Goal: Information Seeking & Learning: Check status

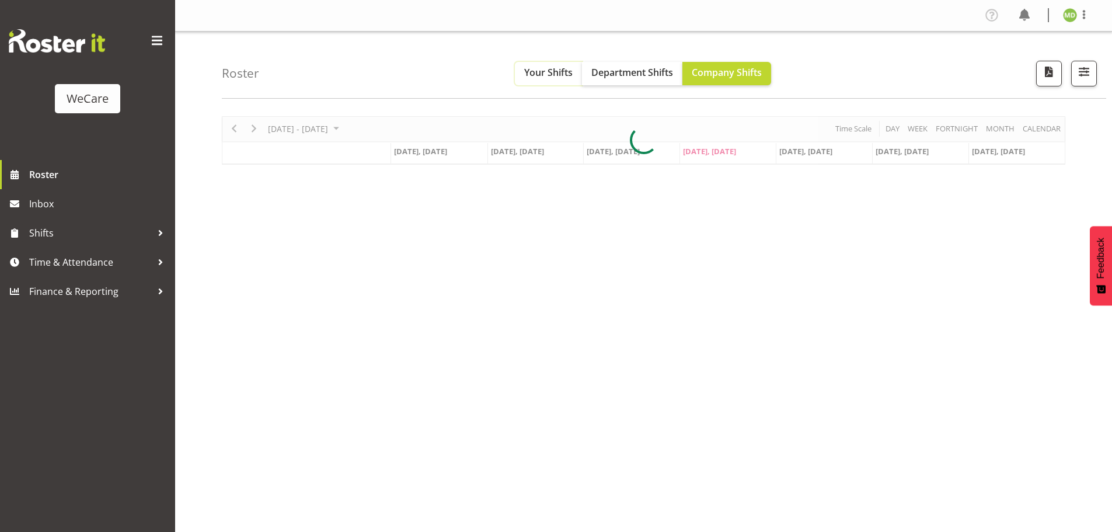
click at [527, 75] on span "Your Shifts" at bounding box center [548, 72] width 48 height 13
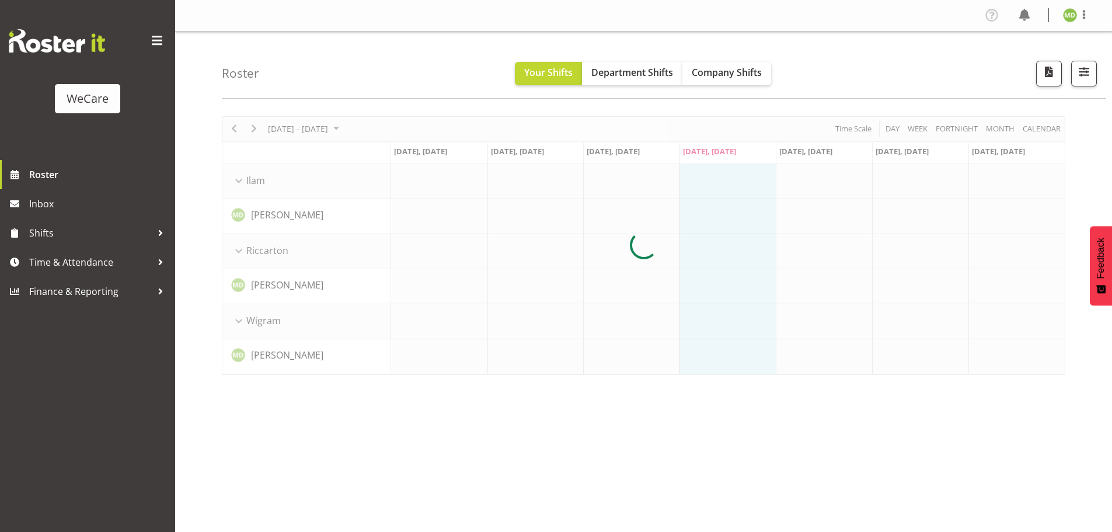
click at [348, 128] on div at bounding box center [643, 245] width 843 height 258
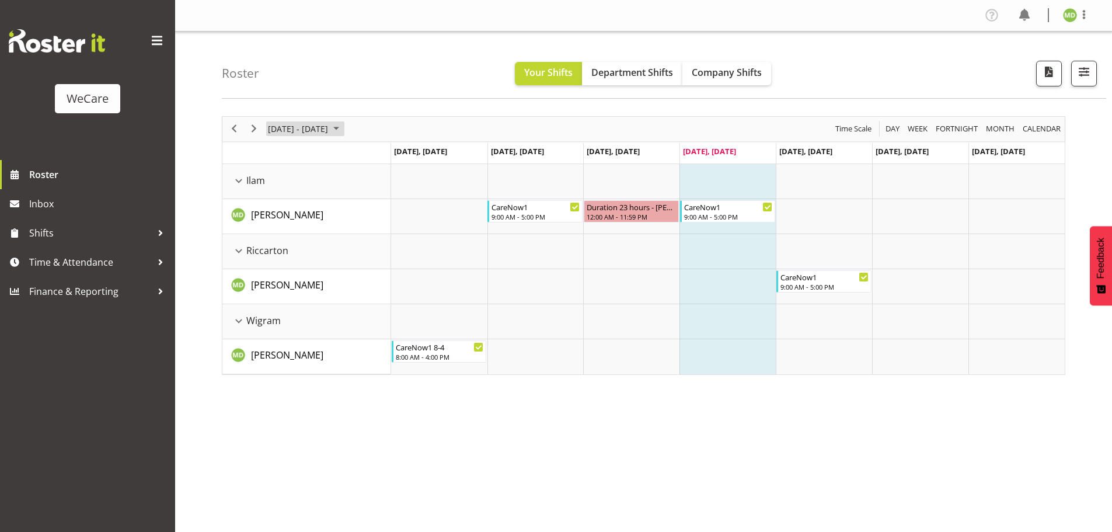
click at [343, 128] on span "August 2025" at bounding box center [336, 128] width 14 height 15
click at [400, 160] on span "next month" at bounding box center [390, 158] width 20 height 21
click at [394, 156] on span "next month" at bounding box center [390, 158] width 20 height 21
click at [282, 279] on span "29" at bounding box center [280, 278] width 18 height 18
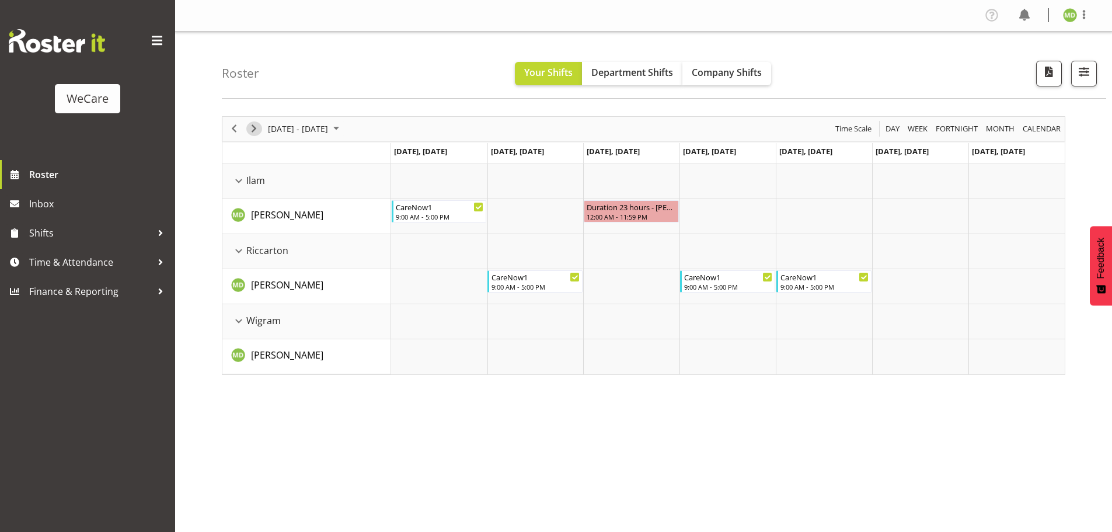
click at [249, 131] on span "Next" at bounding box center [254, 128] width 14 height 15
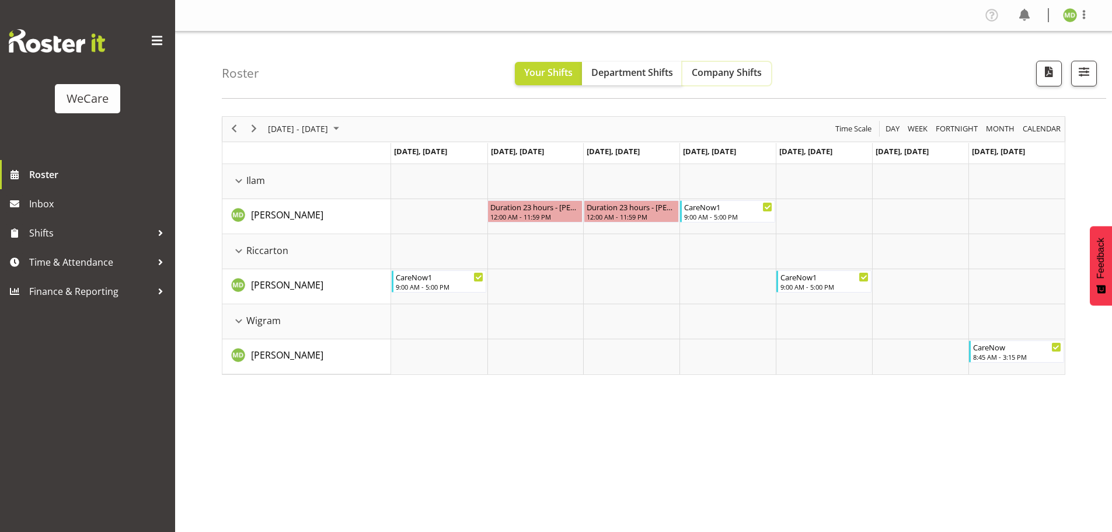
drag, startPoint x: 742, startPoint y: 69, endPoint x: 706, endPoint y: 240, distance: 174.7
click at [742, 69] on span "Company Shifts" at bounding box center [726, 72] width 70 height 13
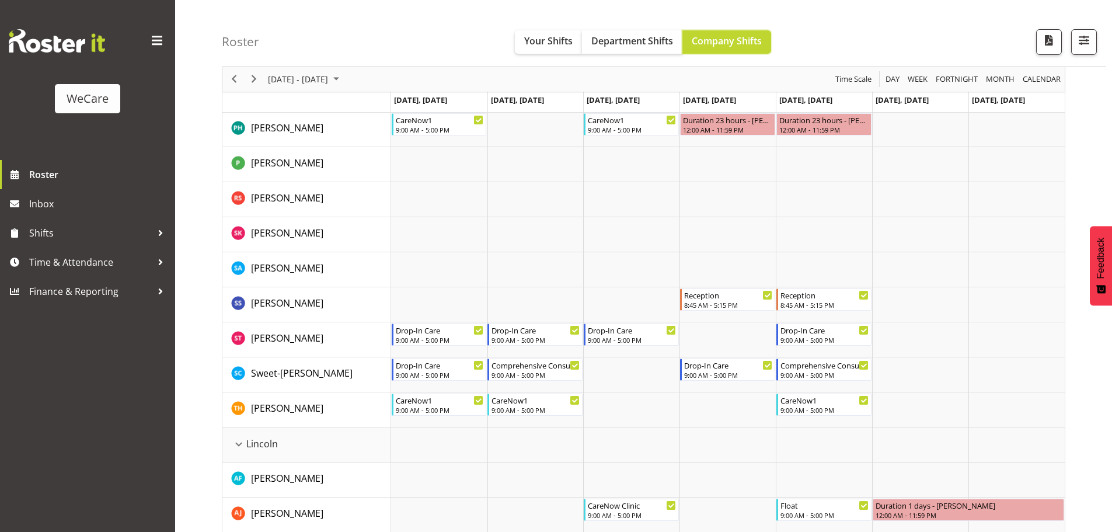
scroll to position [1634, 0]
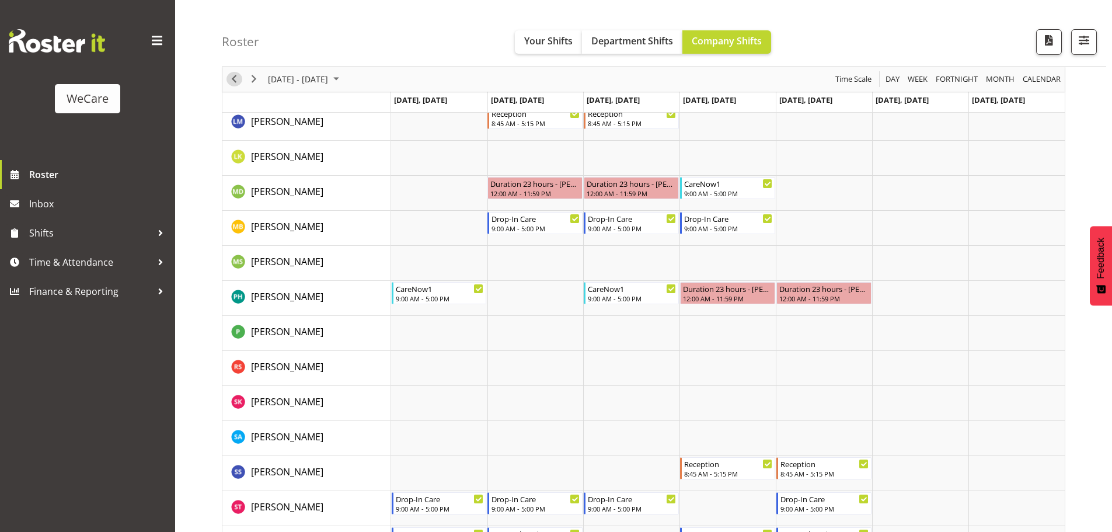
click at [229, 84] on span "Previous" at bounding box center [234, 79] width 14 height 15
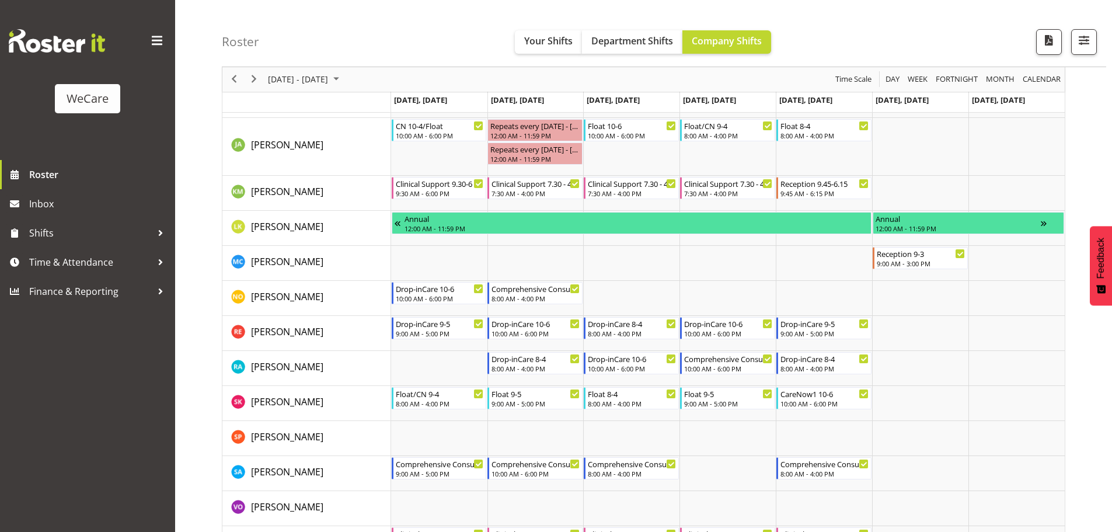
scroll to position [512, 0]
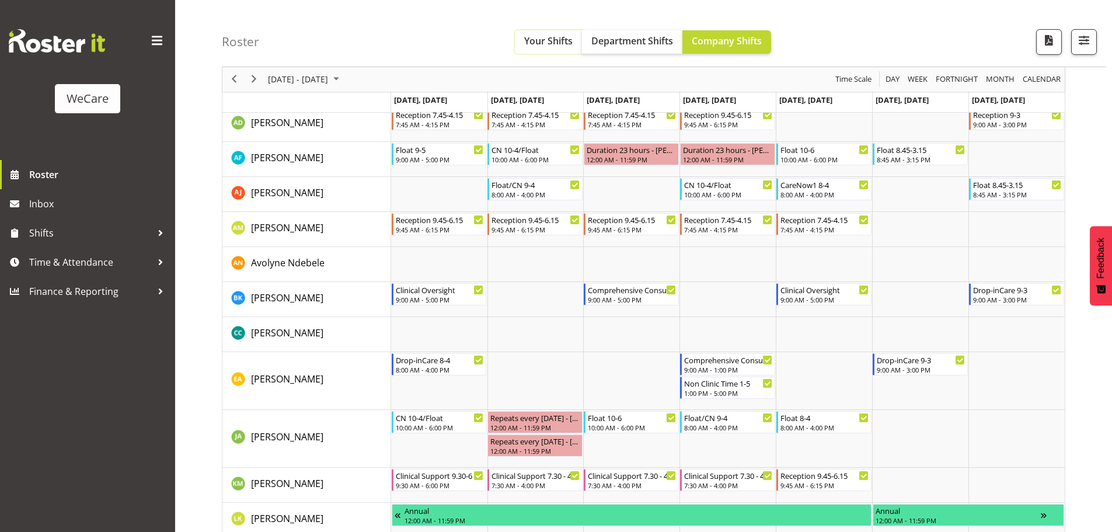
click at [543, 34] on button "Your Shifts" at bounding box center [548, 41] width 67 height 23
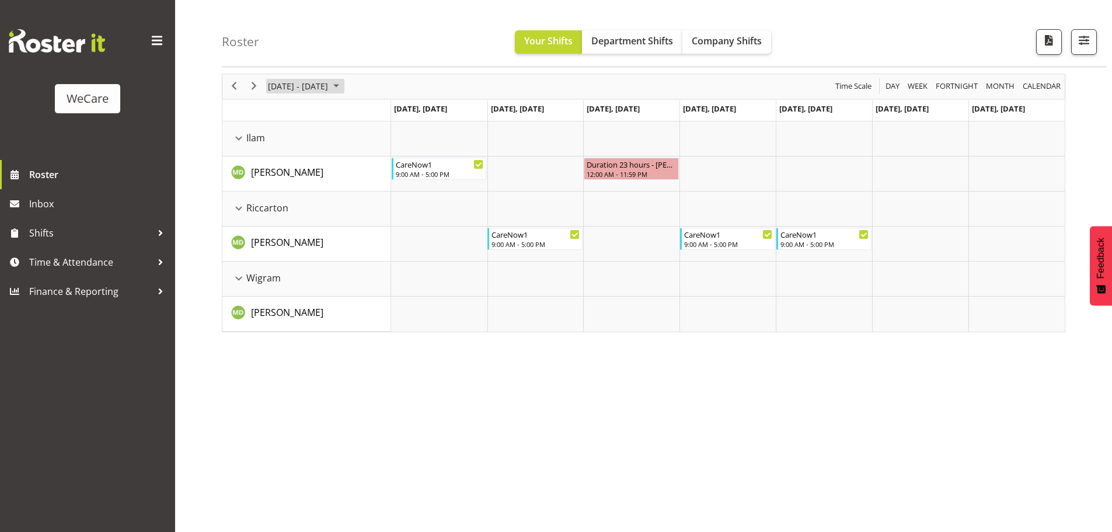
click at [343, 86] on span "September 2025" at bounding box center [336, 86] width 14 height 15
click at [386, 261] on button "[DATE]" at bounding box center [381, 259] width 40 height 16
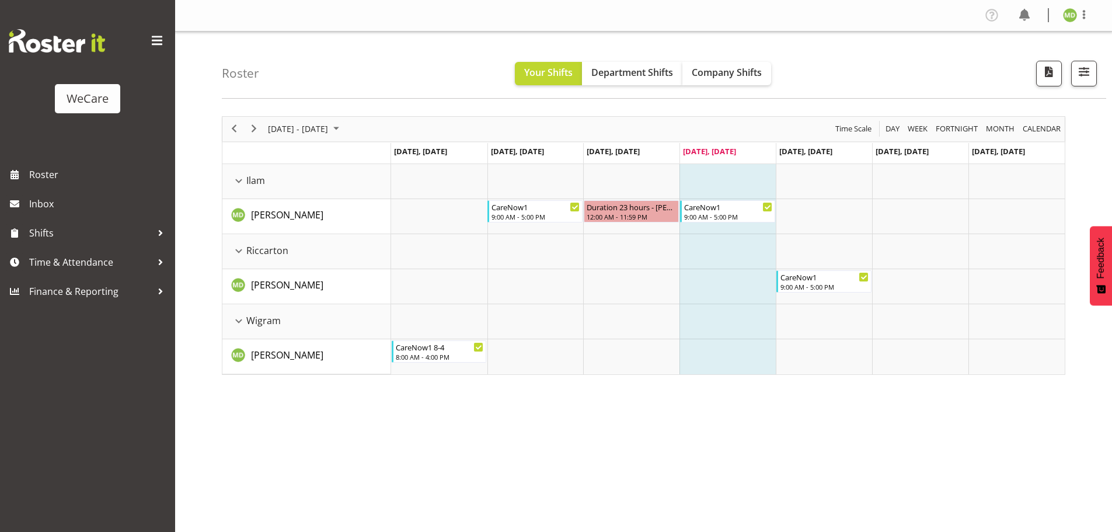
scroll to position [43, 0]
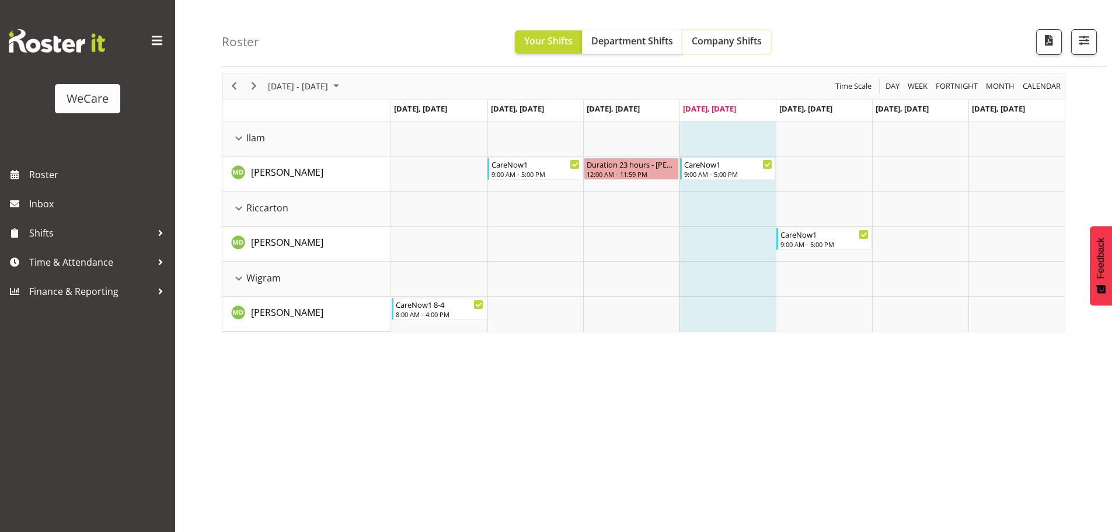
click at [739, 35] on span "Company Shifts" at bounding box center [726, 40] width 70 height 13
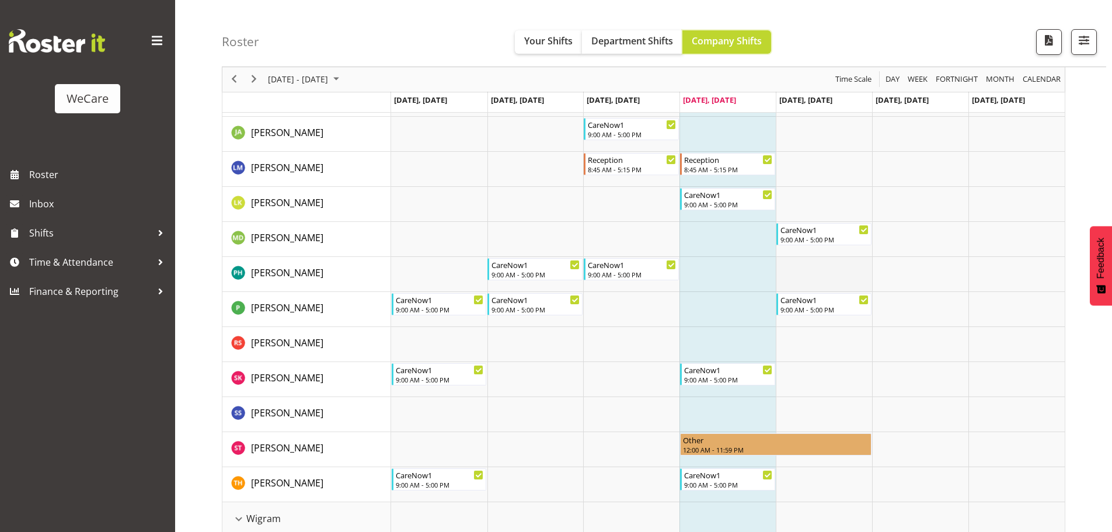
scroll to position [2843, 0]
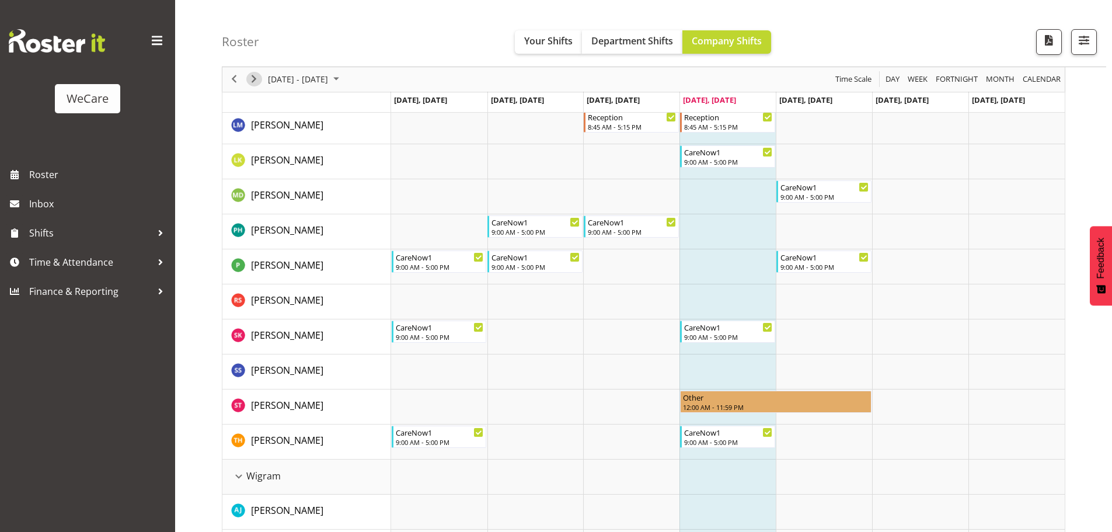
click at [256, 82] on span "Next" at bounding box center [254, 79] width 14 height 15
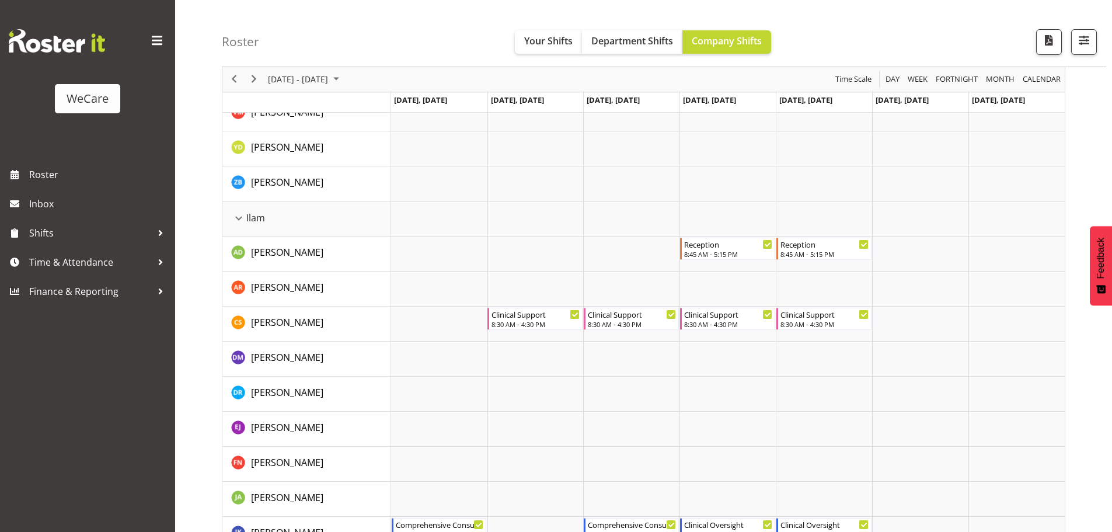
scroll to position [1167, 0]
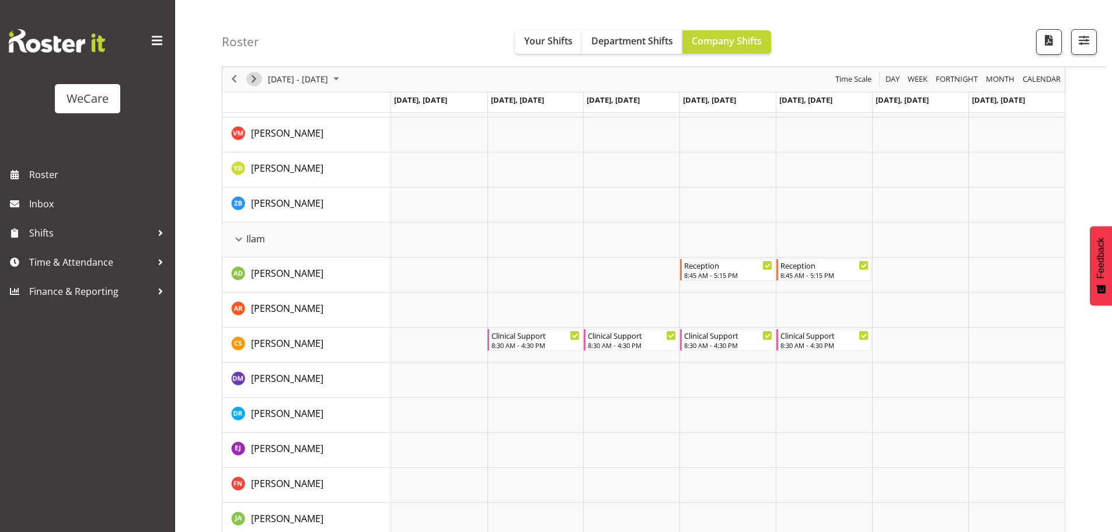
click at [257, 75] on span "Next" at bounding box center [254, 79] width 14 height 15
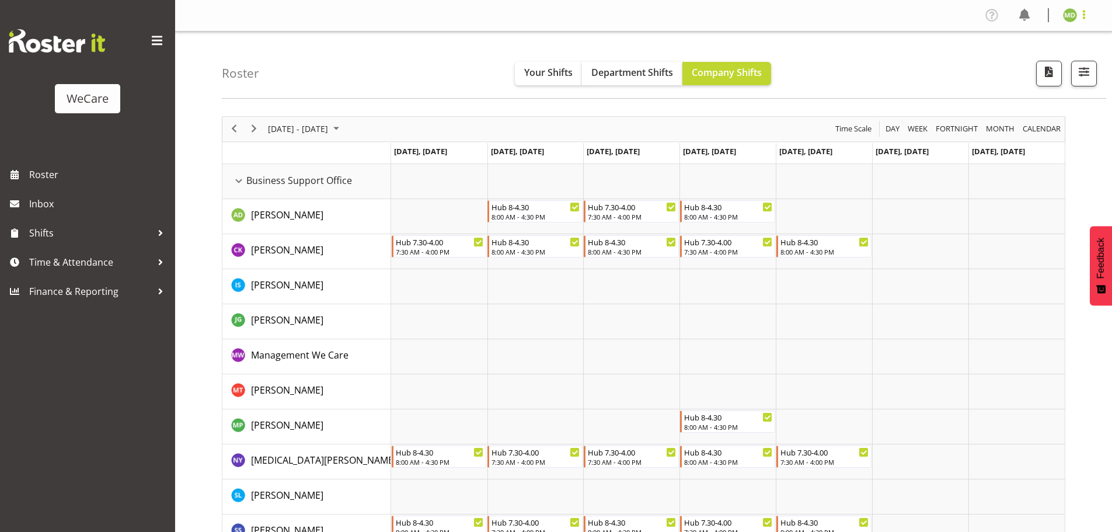
click at [1080, 15] on span at bounding box center [1084, 15] width 14 height 14
click at [1035, 67] on link "Log Out" at bounding box center [1034, 61] width 112 height 21
